Goal: Transaction & Acquisition: Purchase product/service

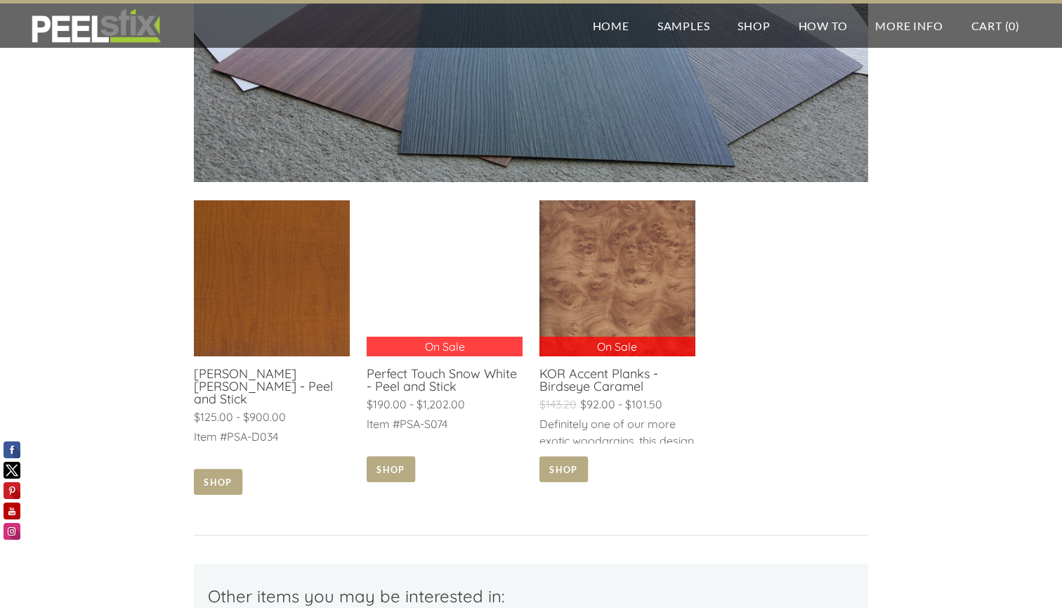
scroll to position [626, 0]
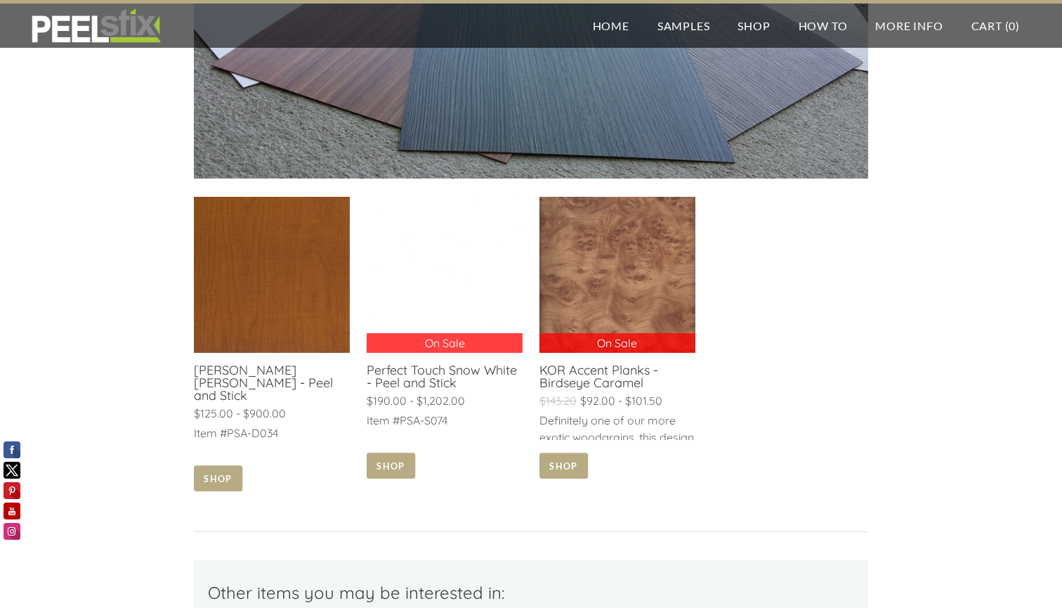
click at [277, 329] on link at bounding box center [272, 345] width 156 height 297
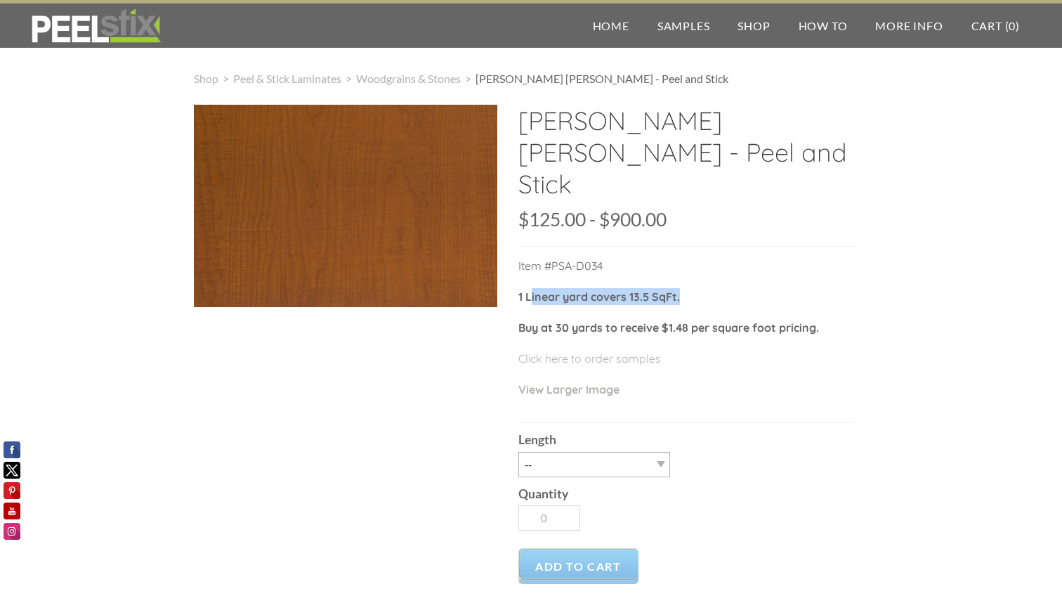
drag, startPoint x: 531, startPoint y: 263, endPoint x: 714, endPoint y: 258, distance: 183.4
click at [714, 288] on p "1 Linear yard covers 13.5 SqFt." at bounding box center [686, 303] width 337 height 31
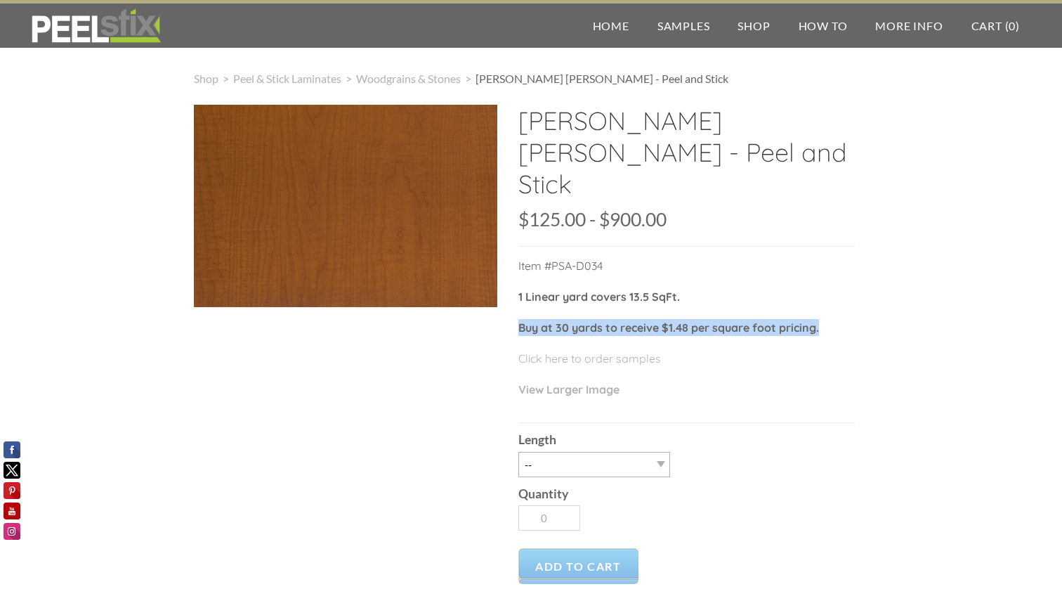
drag, startPoint x: 522, startPoint y: 296, endPoint x: 843, endPoint y: 297, distance: 321.0
click at [843, 319] on p "Buy at 30 yards to receive $1.48 per square foot pricing." at bounding box center [686, 334] width 337 height 31
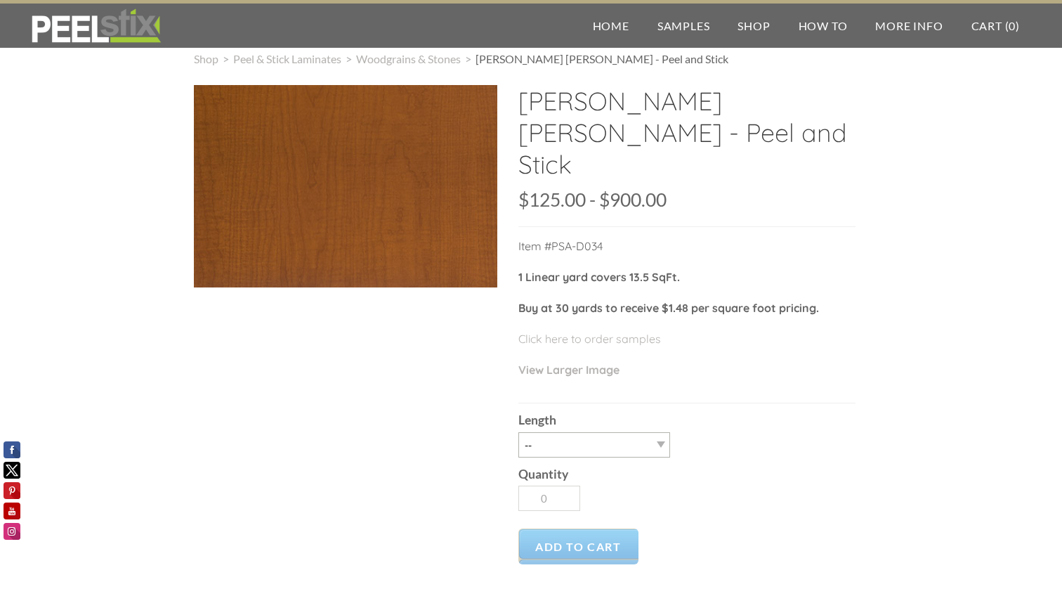
scroll to position [21, 0]
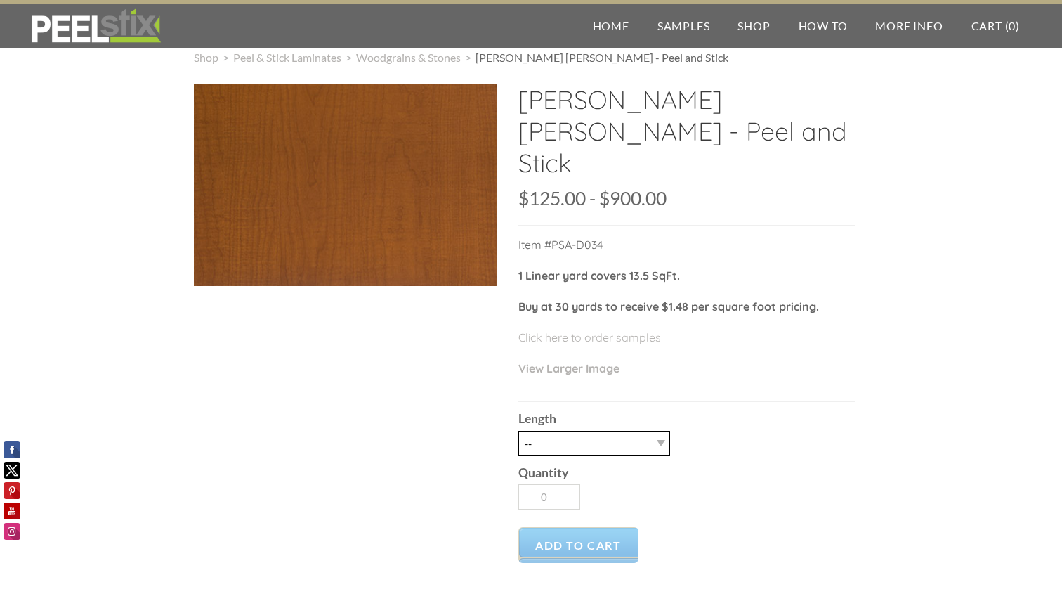
select select "1 LY"
type input "1"
